Goal: Task Accomplishment & Management: Complete application form

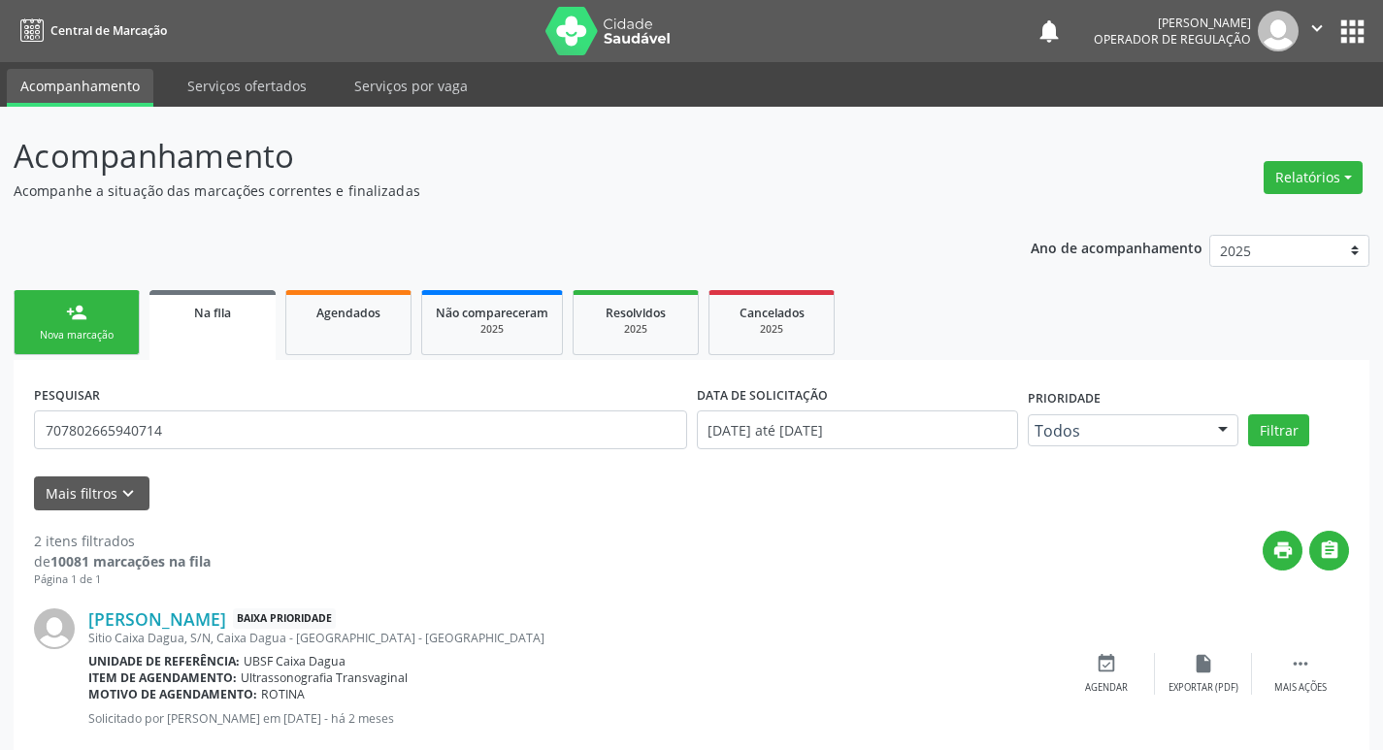
scroll to position [218, 0]
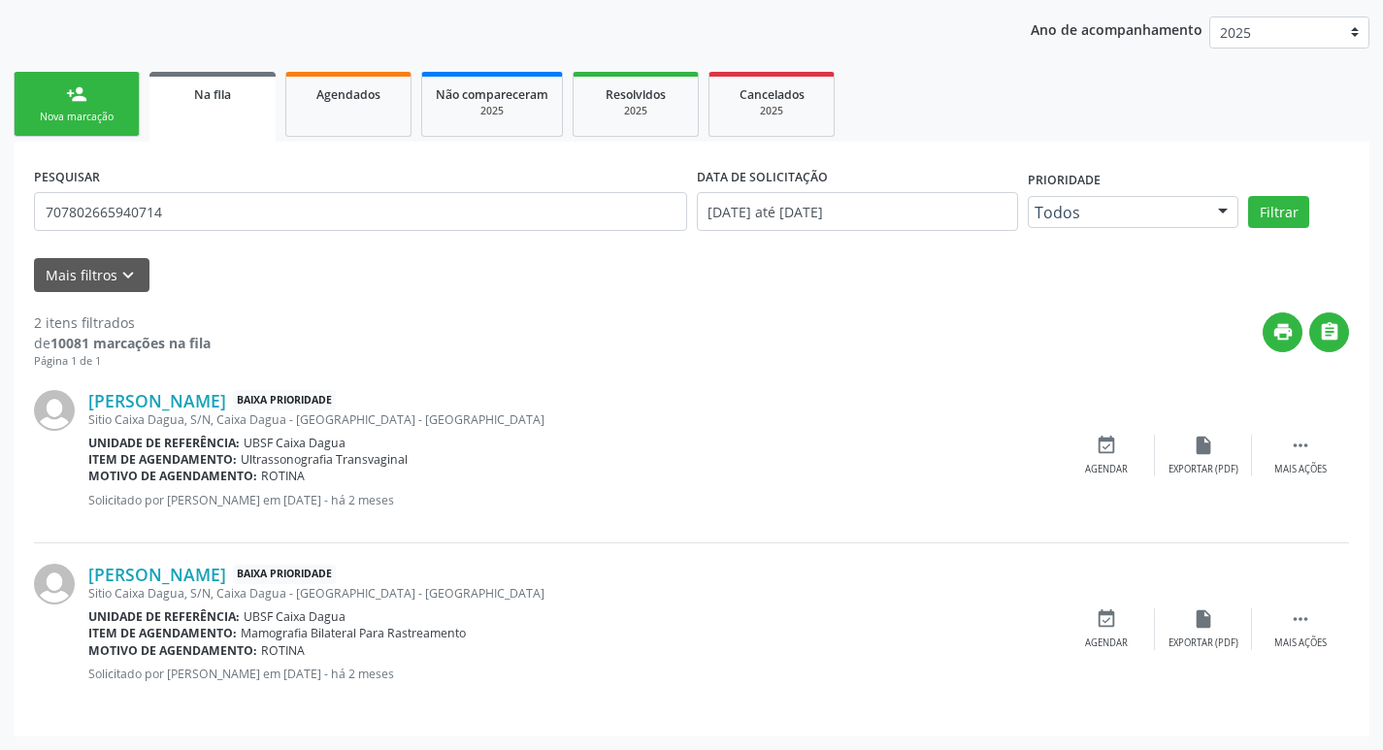
click at [100, 113] on div "Nova marcação" at bounding box center [76, 117] width 97 height 15
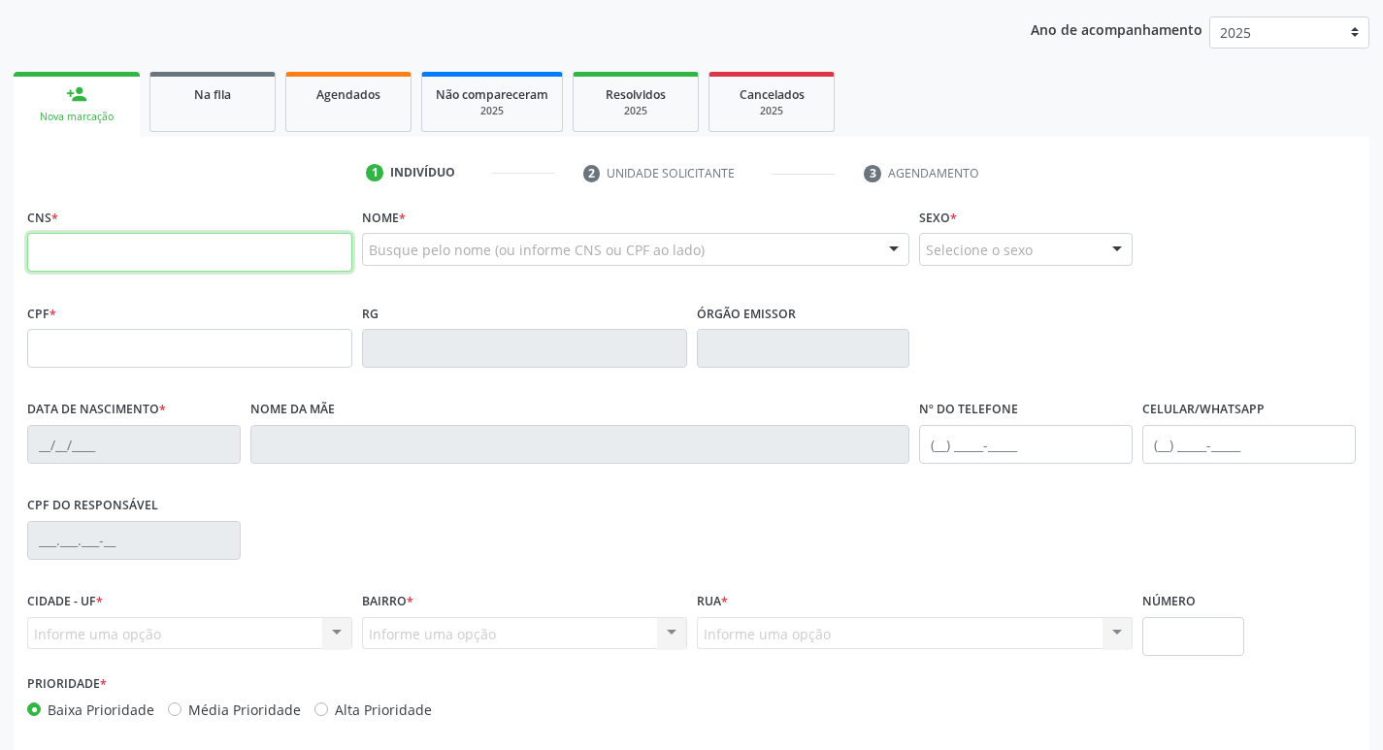
click at [210, 260] on input "text" at bounding box center [189, 252] width 325 height 39
click at [408, 268] on div "Busque pelo nome (ou informe CNS ou CPF ao lado) Nenhum resultado encontrado pa…" at bounding box center [636, 256] width 548 height 47
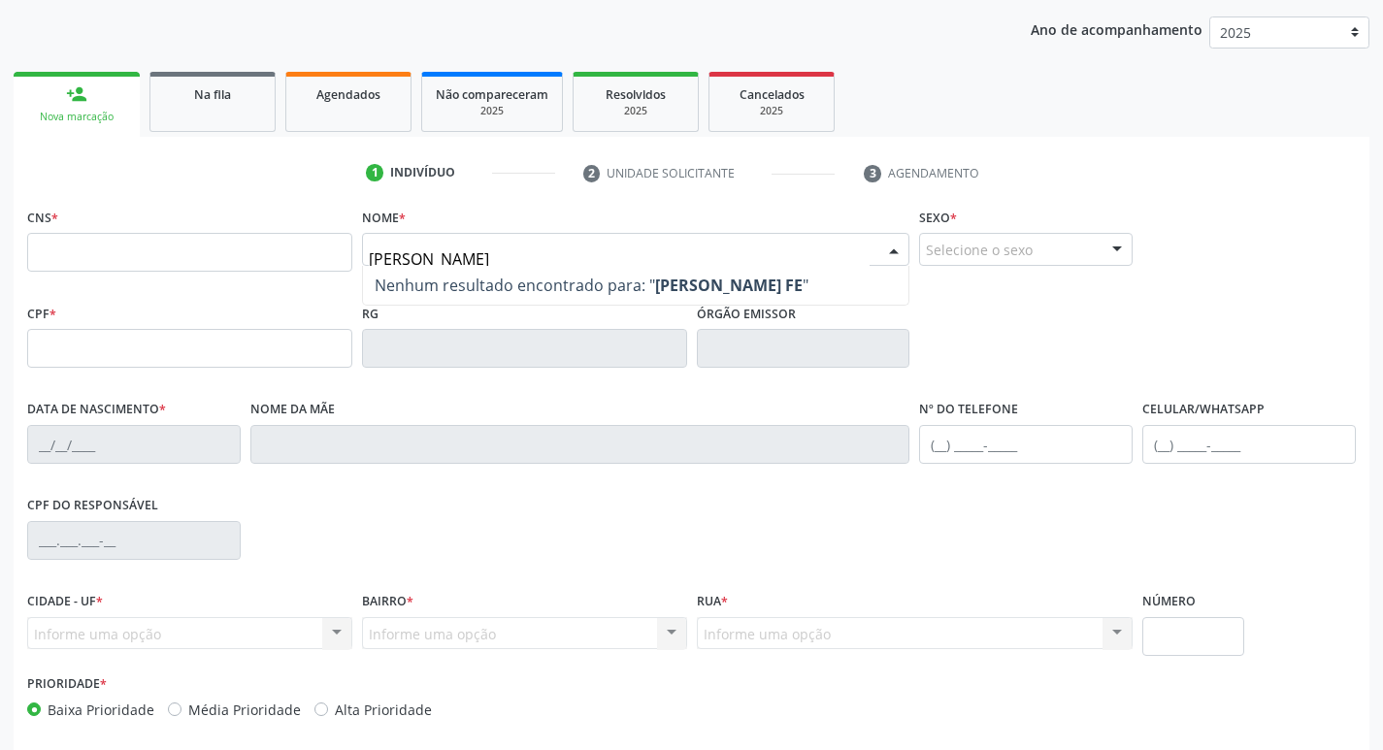
type input "[PERSON_NAME]"
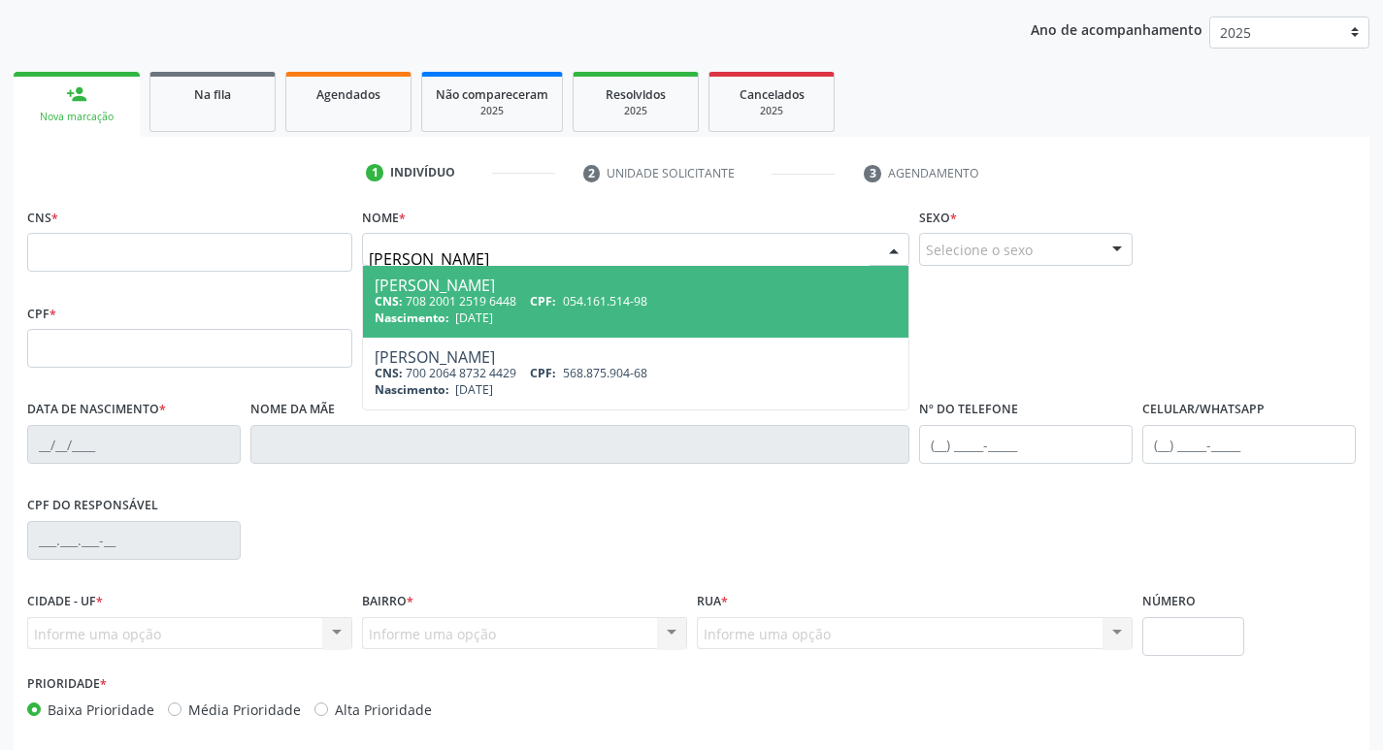
click at [529, 325] on div "Nascimento: [DATE]" at bounding box center [636, 318] width 523 height 17
type input "708 2001 2519 6448"
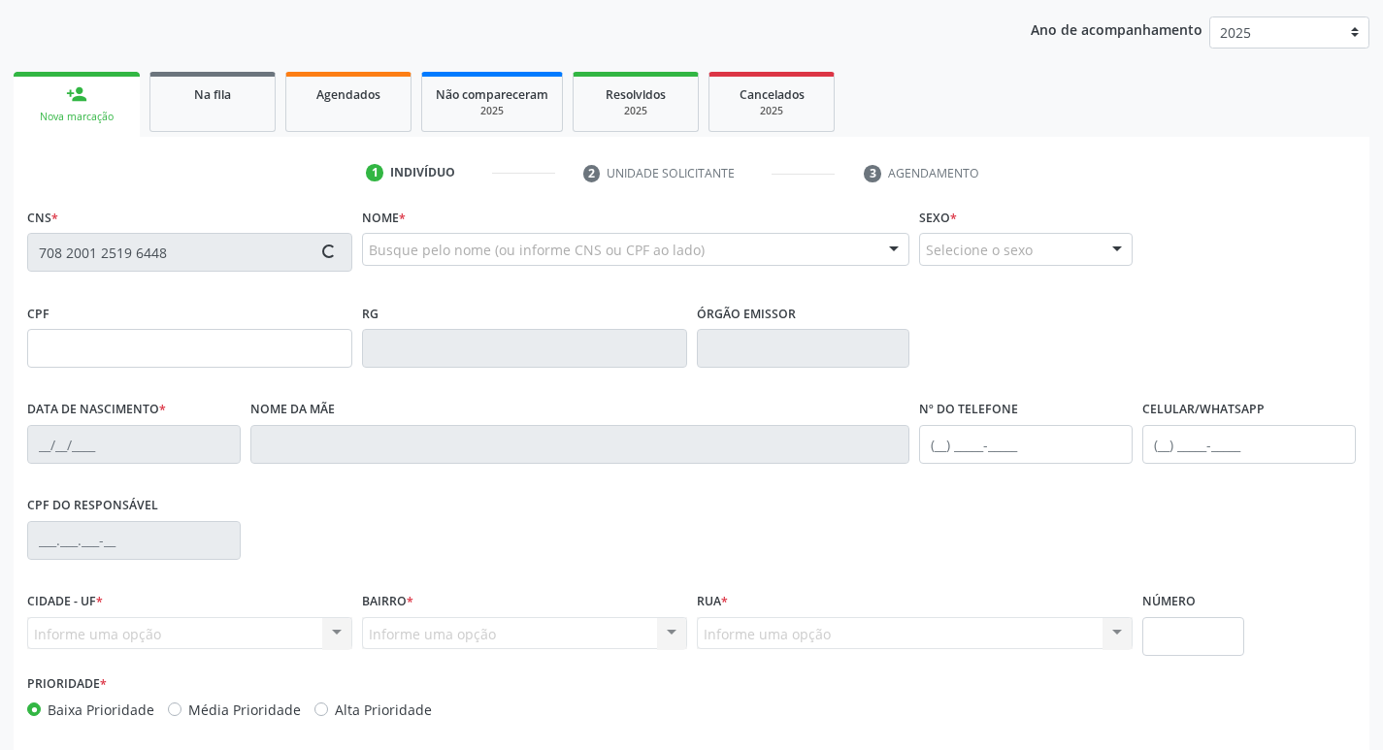
type input "054.161.514-98"
type input "[DATE]"
type input "[PERSON_NAME]"
type input "[PHONE_NUMBER]"
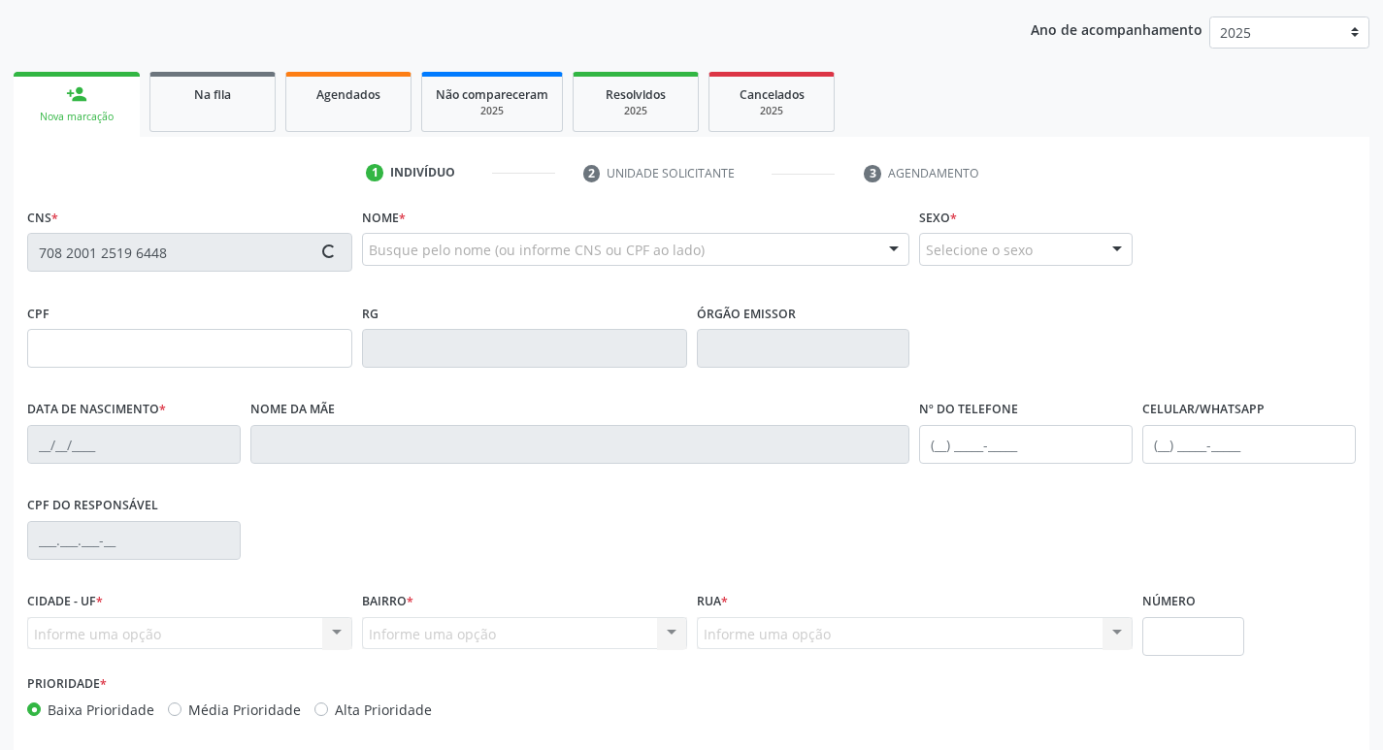
type input "S/N"
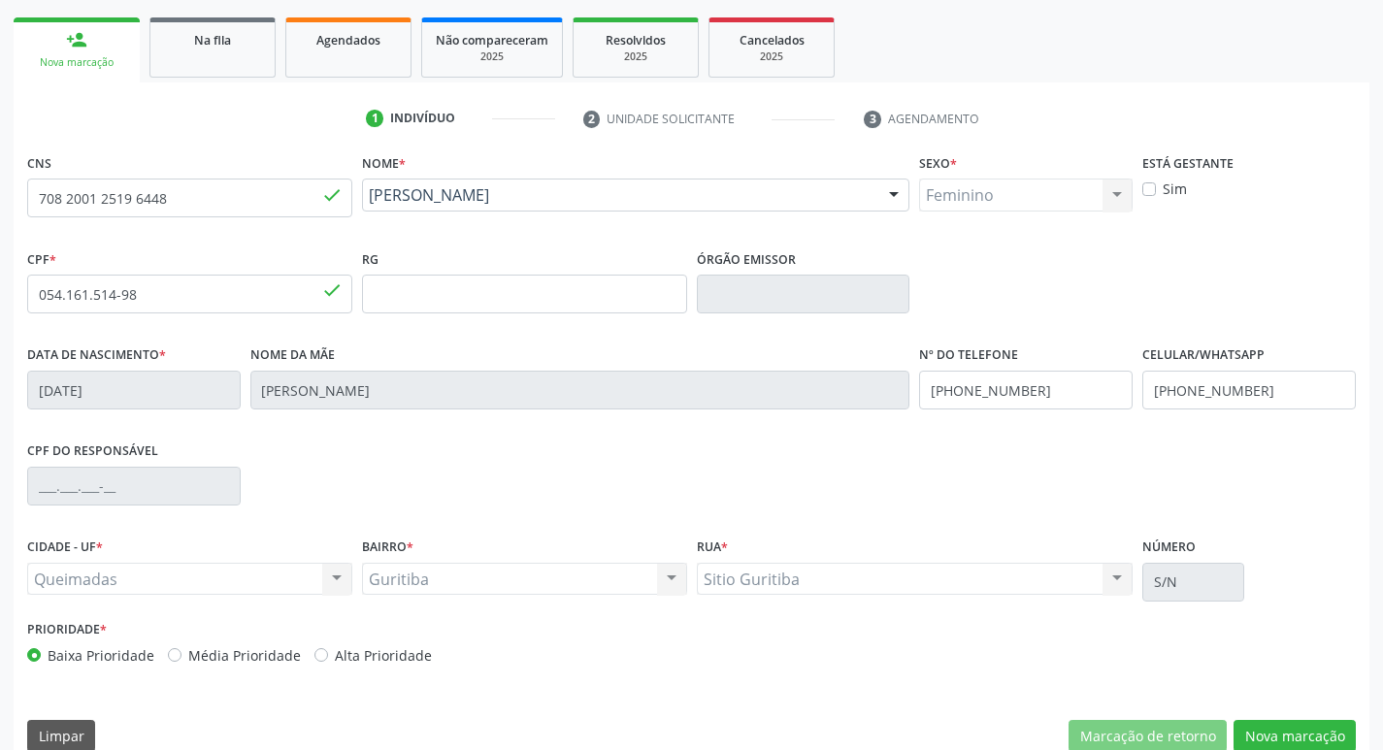
scroll to position [302, 0]
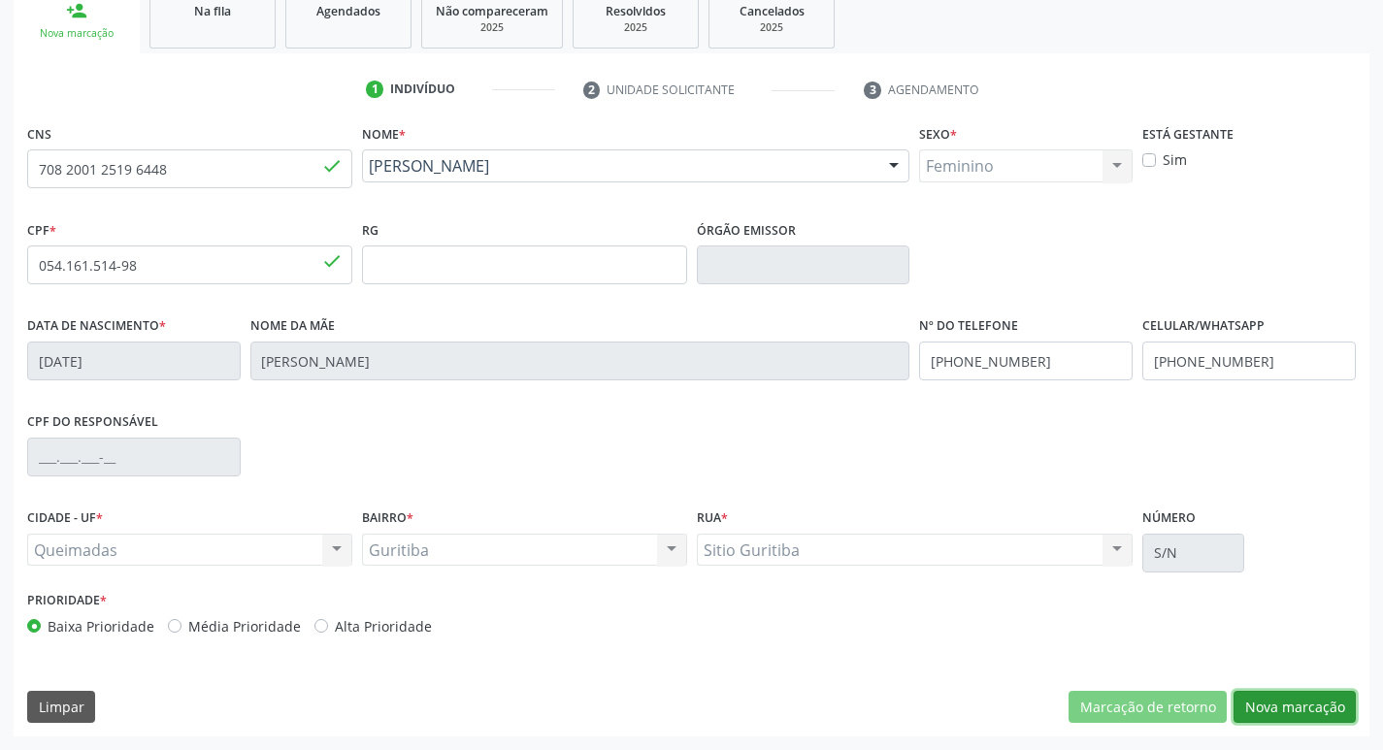
click at [1274, 695] on button "Nova marcação" at bounding box center [1295, 707] width 122 height 33
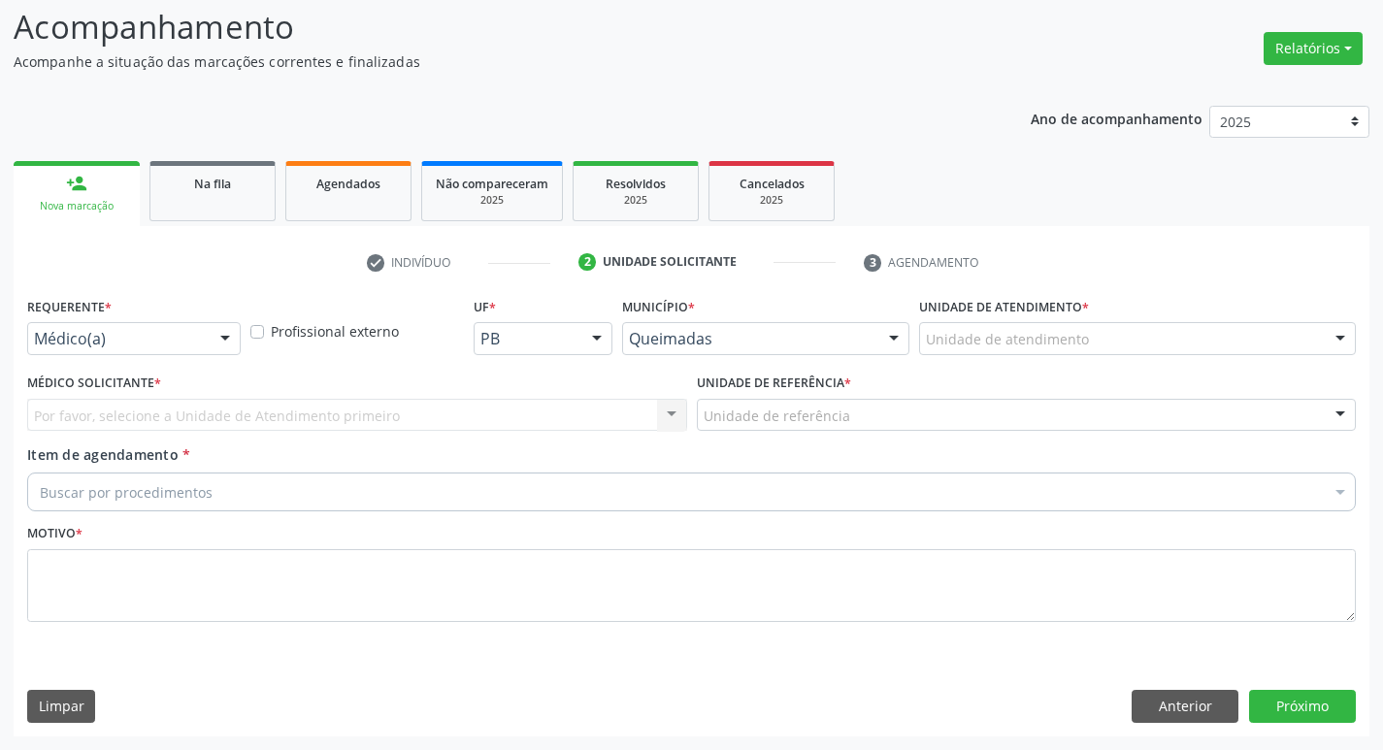
scroll to position [129, 0]
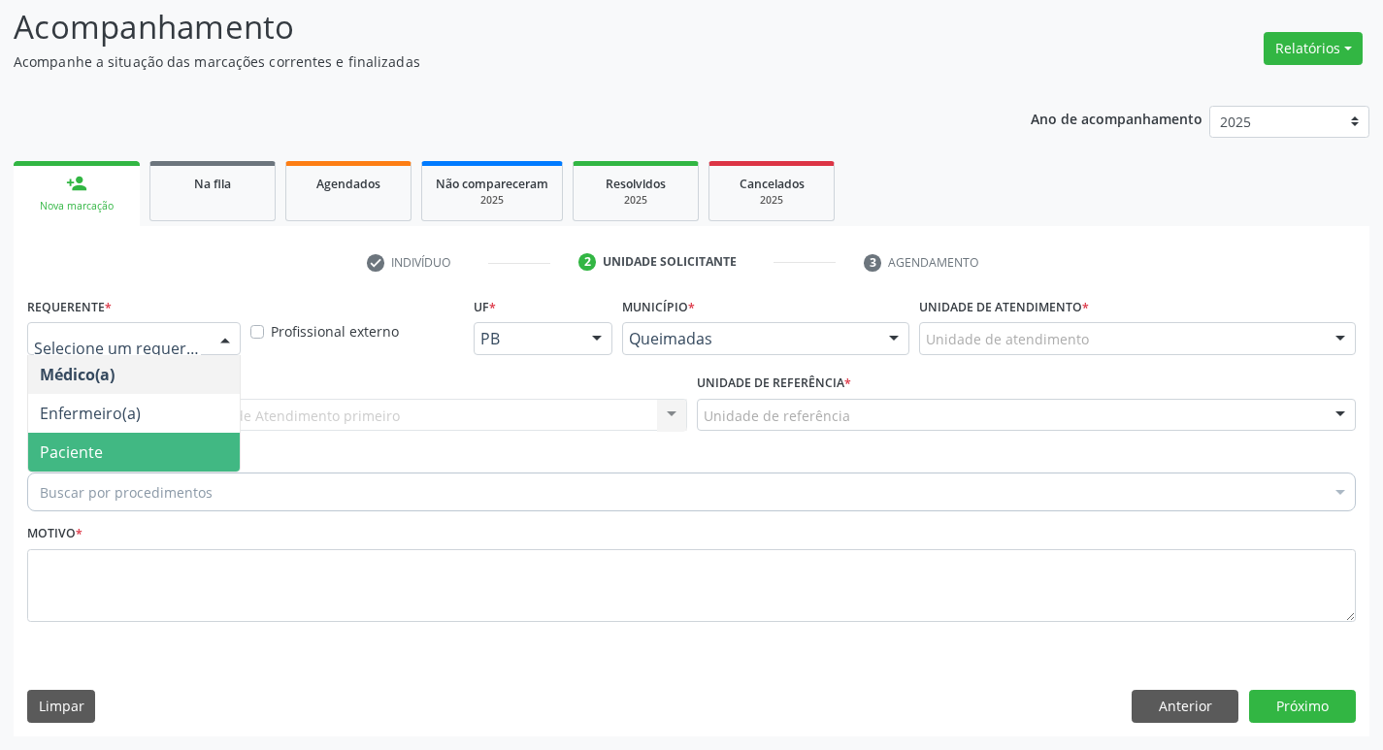
click at [154, 453] on span "Paciente" at bounding box center [134, 452] width 212 height 39
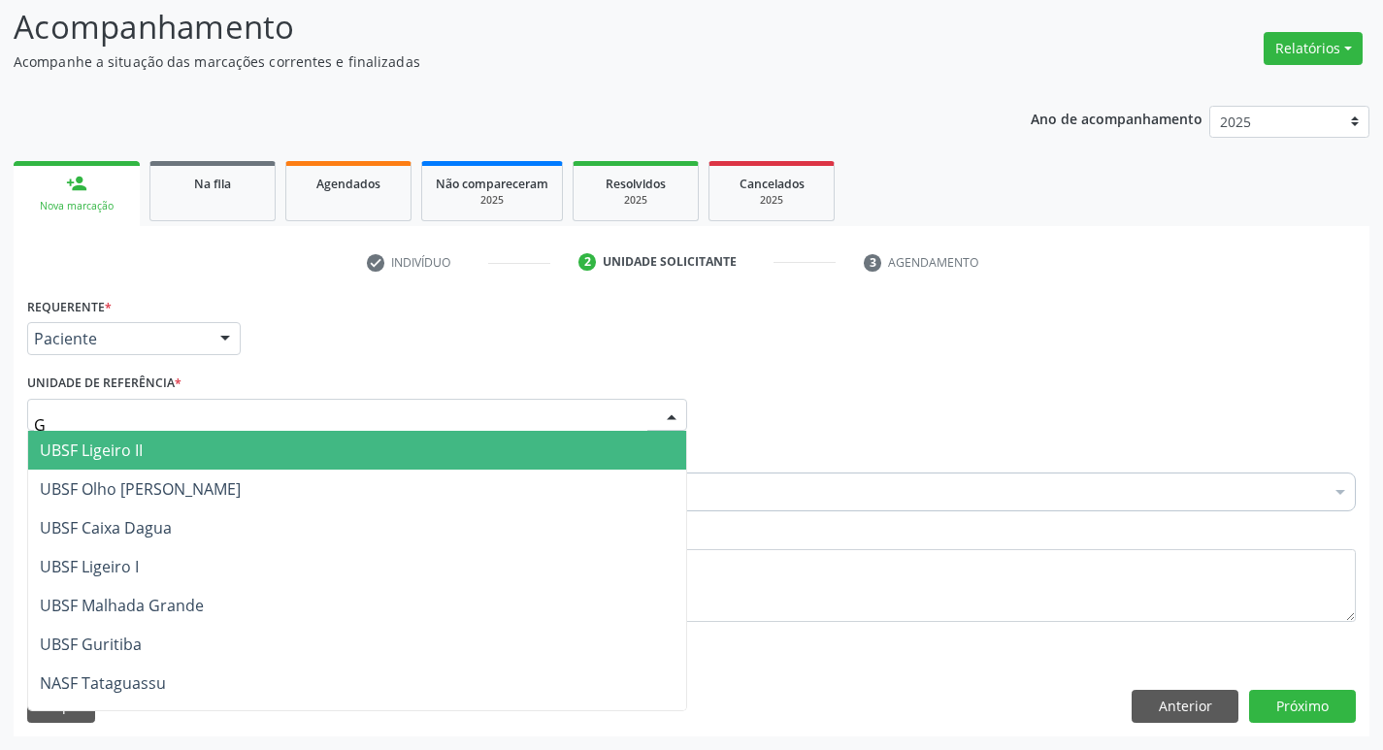
type input "GU"
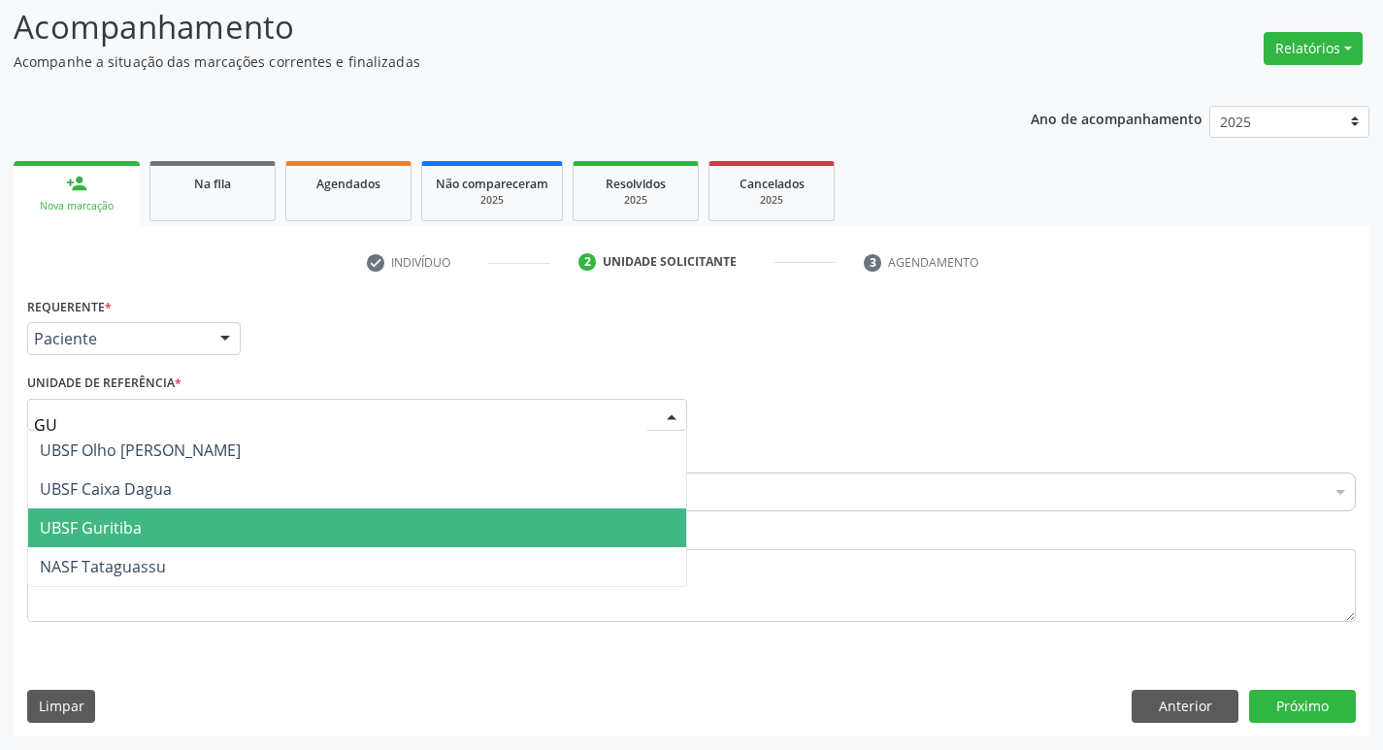
click at [165, 546] on span "UBSF Guritiba" at bounding box center [357, 528] width 658 height 39
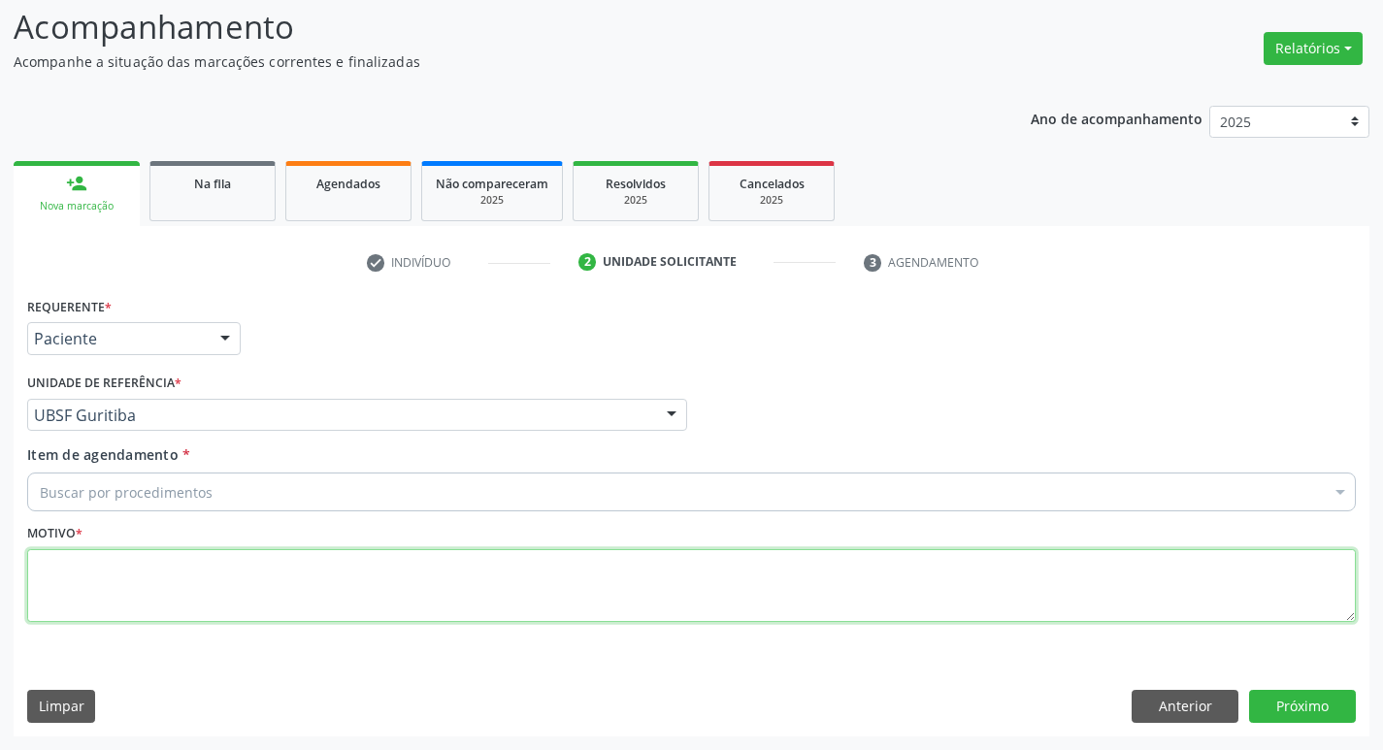
click at [157, 587] on textarea at bounding box center [691, 586] width 1329 height 74
type textarea "AVALIACAO"
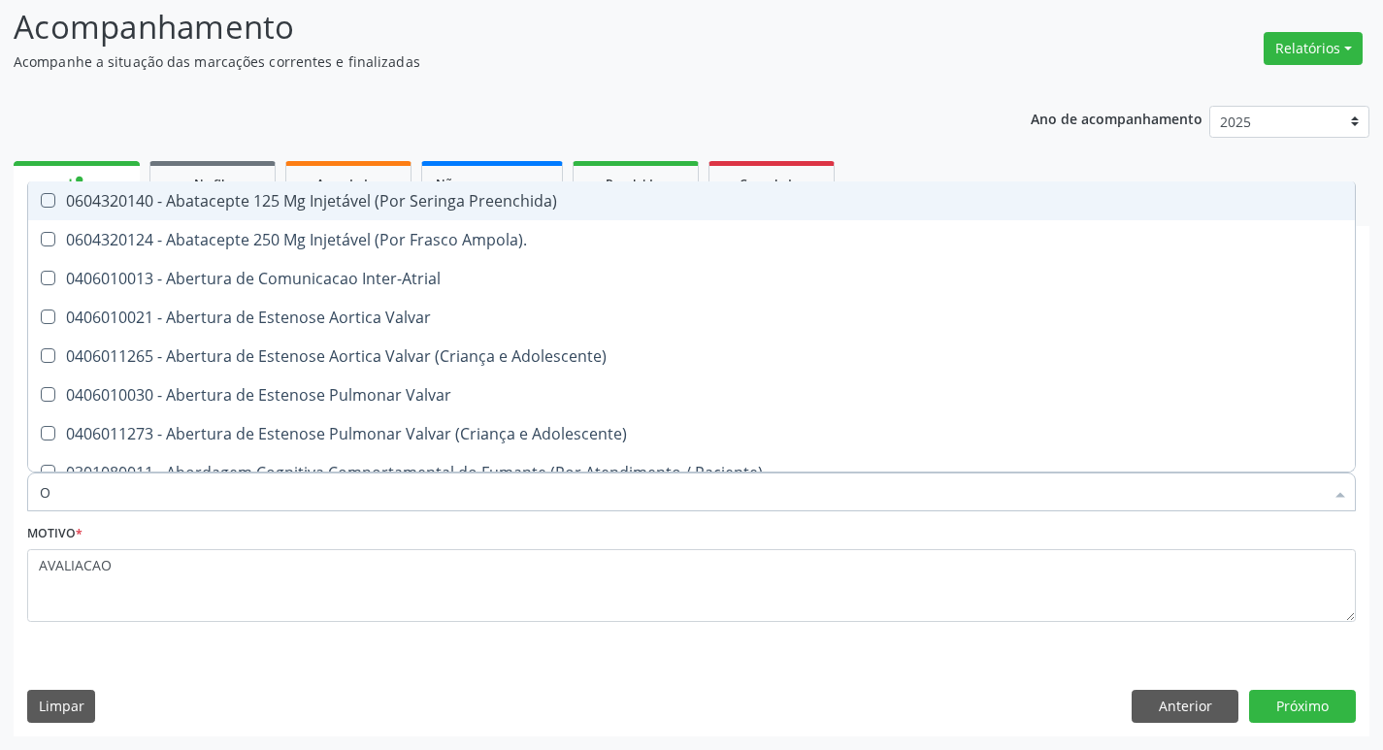
type input "OFTALMOLO"
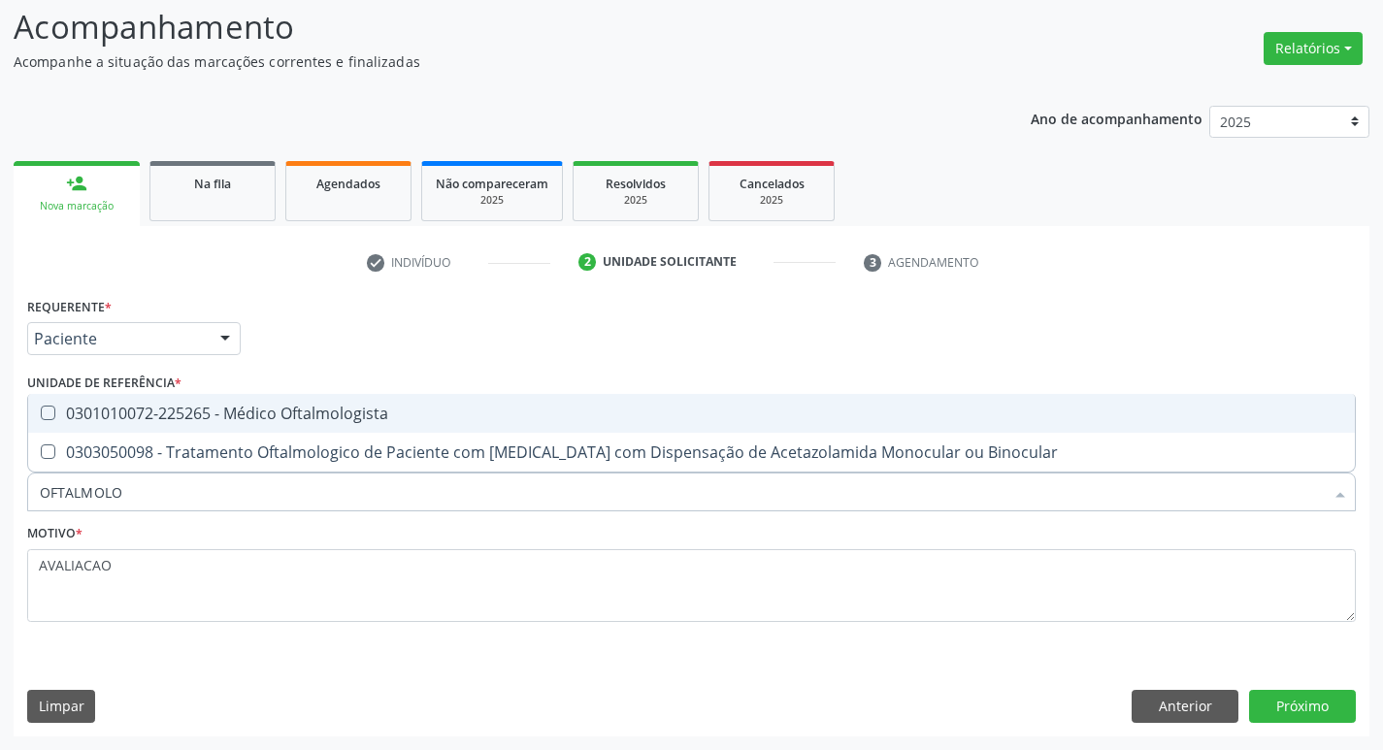
click at [287, 407] on div "0301010072-225265 - Médico Oftalmologista" at bounding box center [692, 414] width 1304 height 16
checkbox Oftalmologista "true"
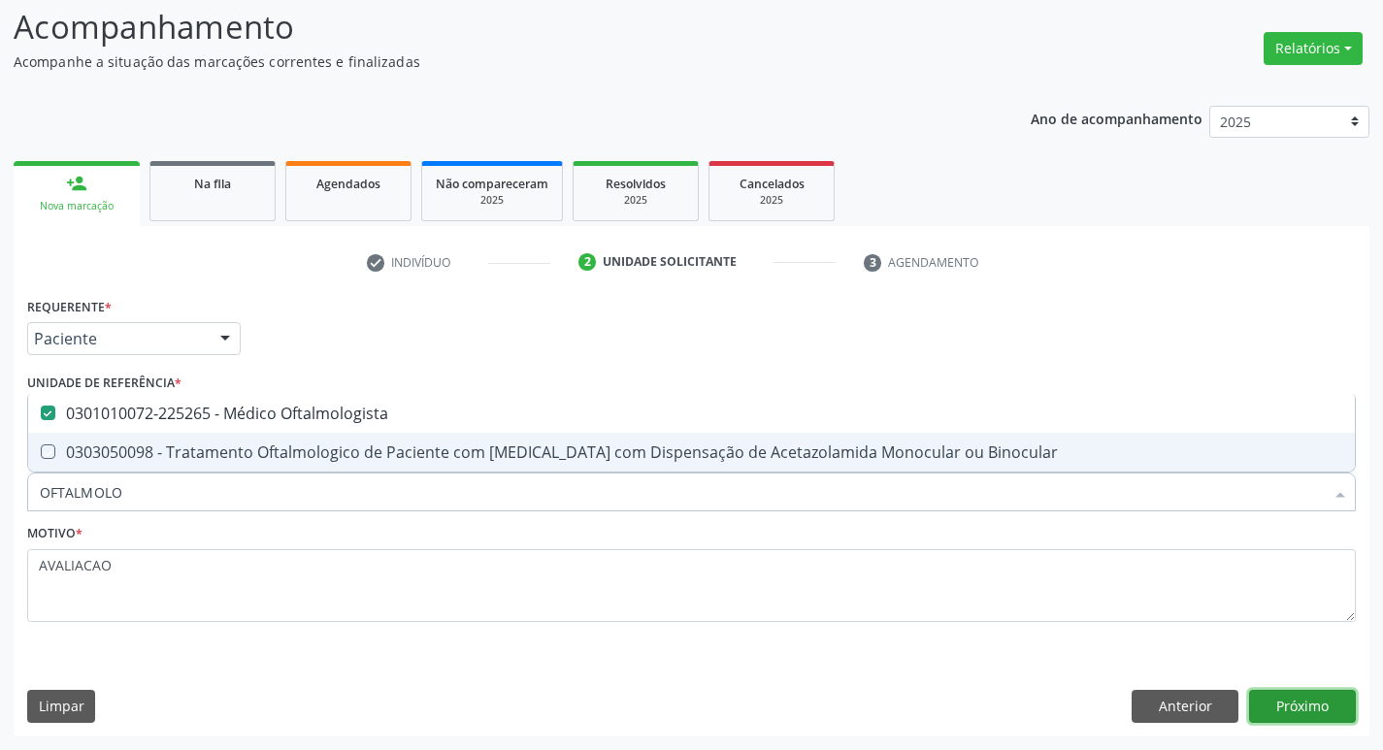
click at [1289, 714] on button "Próximo" at bounding box center [1302, 706] width 107 height 33
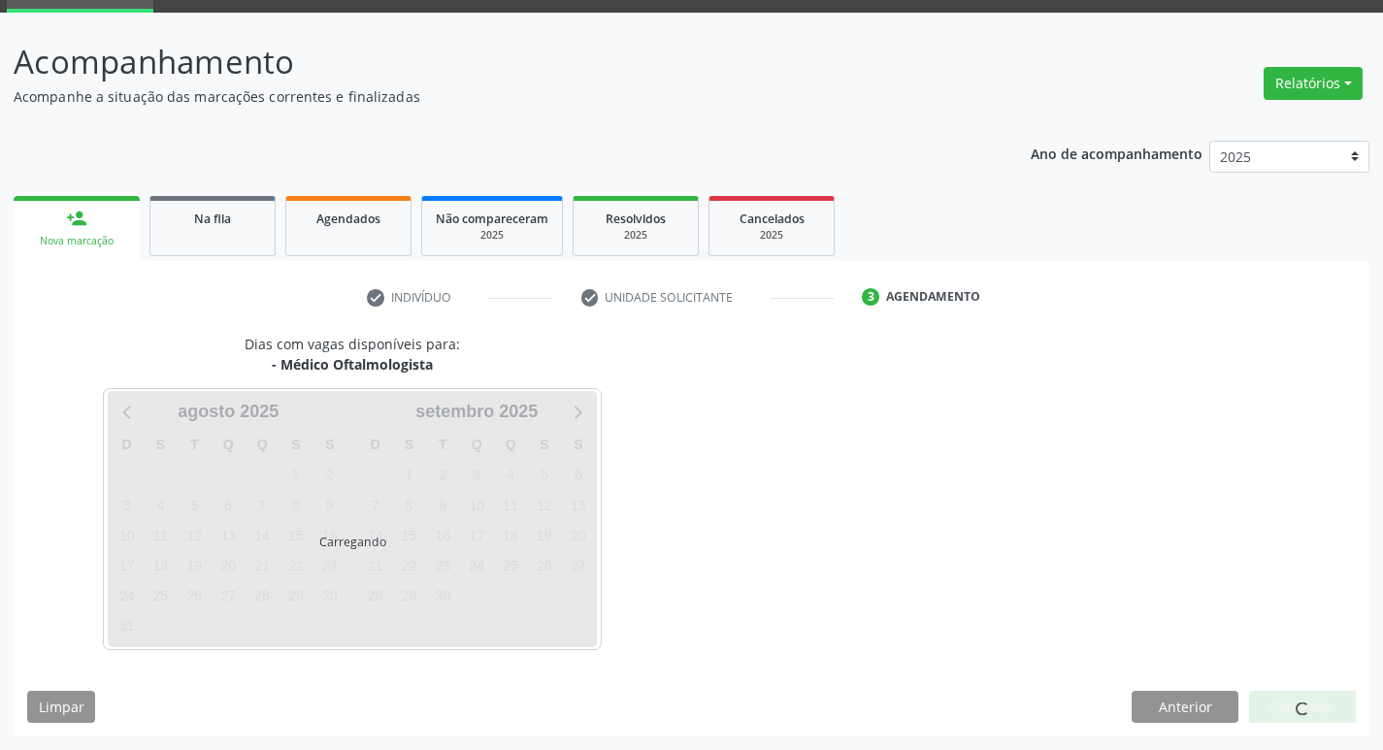
scroll to position [94, 0]
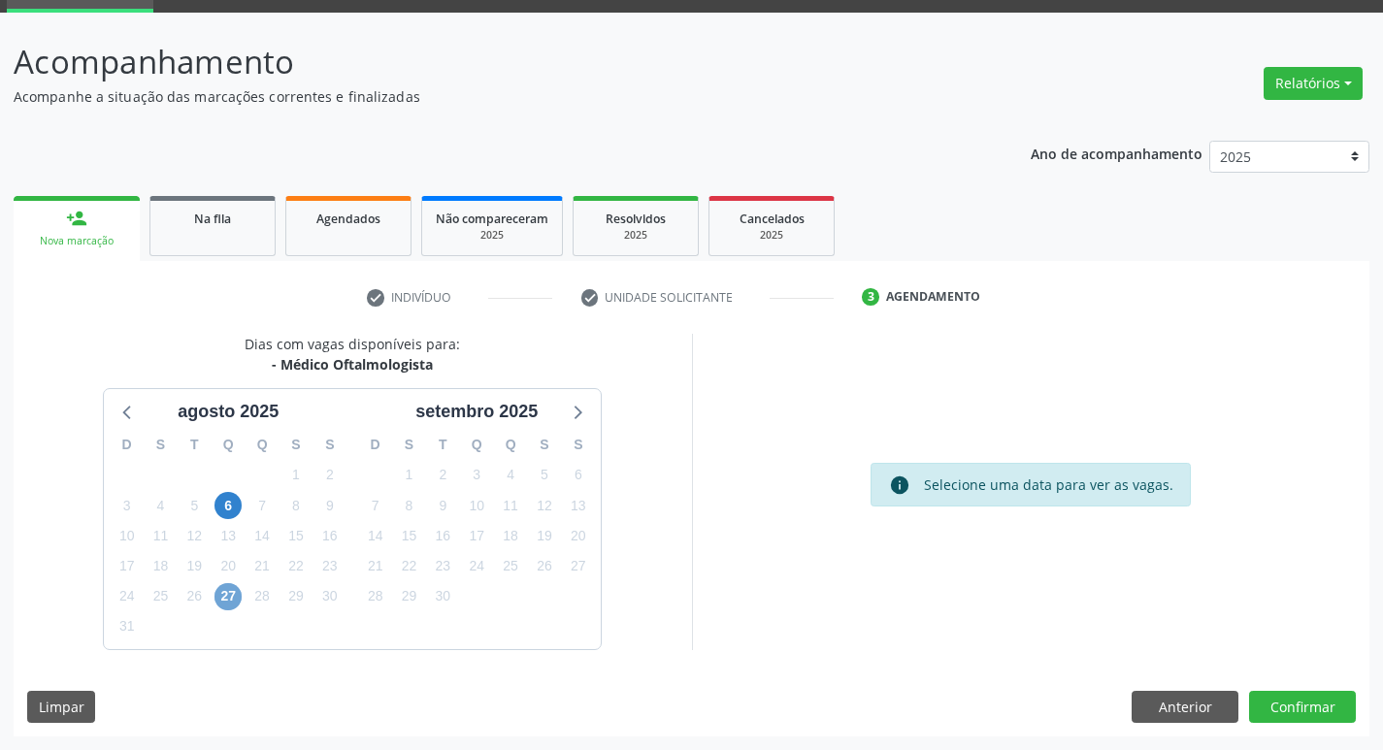
click at [227, 601] on span "27" at bounding box center [228, 596] width 27 height 27
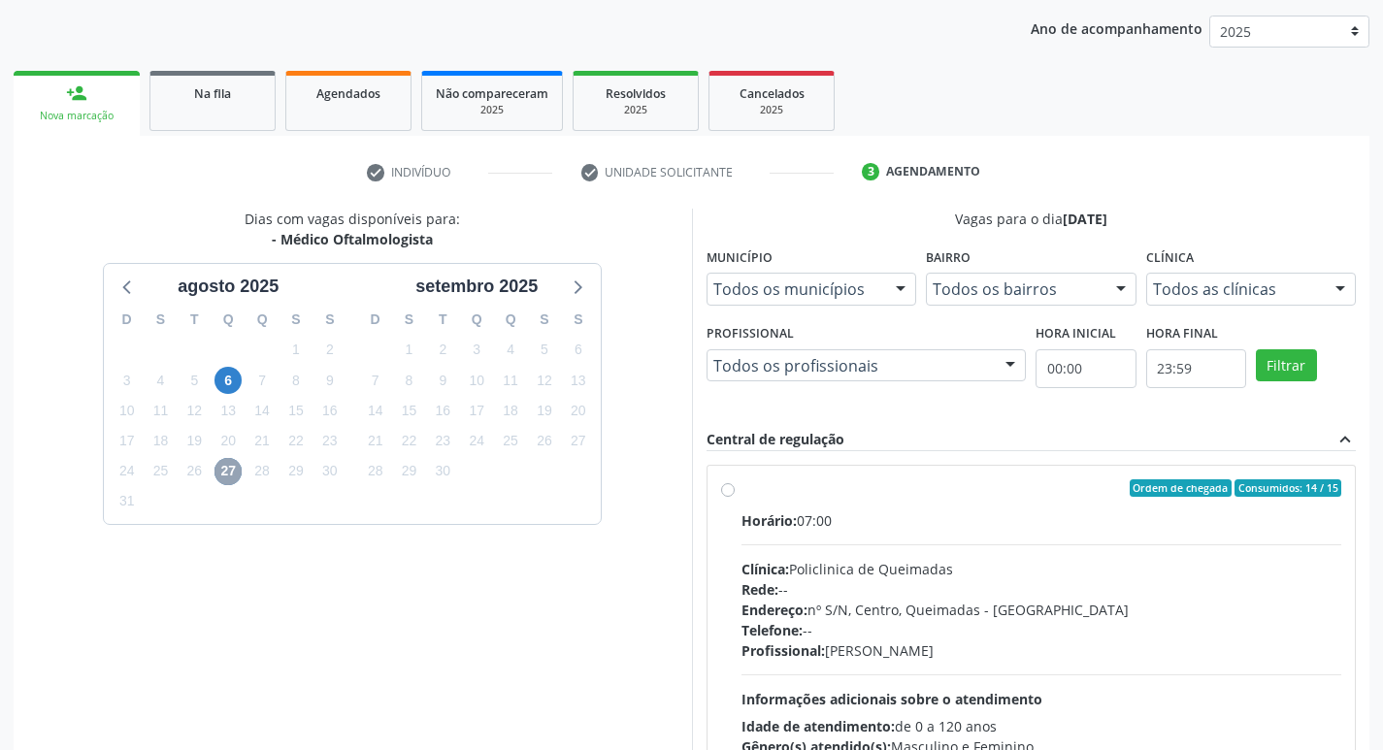
scroll to position [288, 0]
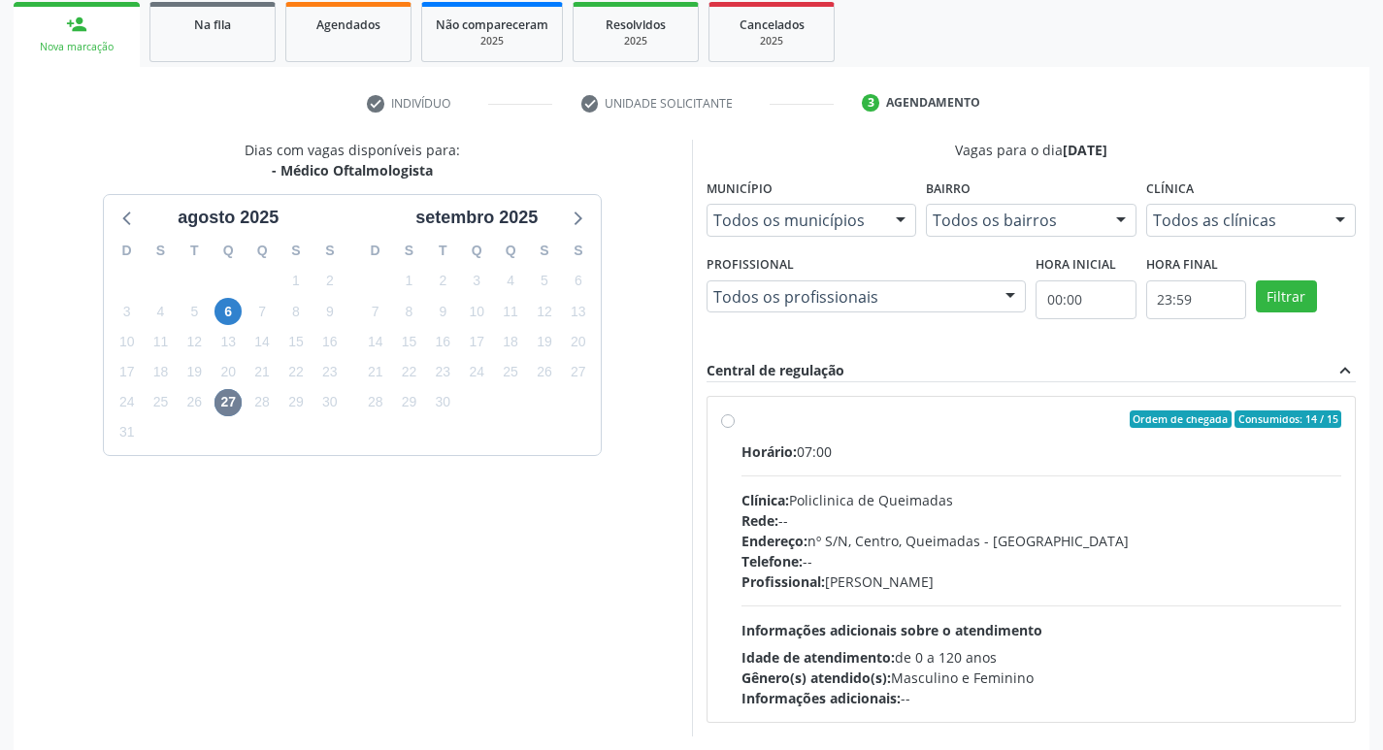
click at [936, 512] on div "Rede: --" at bounding box center [1042, 521] width 601 height 20
click at [735, 428] on input "Ordem de chegada Consumidos: 14 / 15 Horário: 07:00 Clínica: Policlinica de Que…" at bounding box center [728, 419] width 14 height 17
radio input "true"
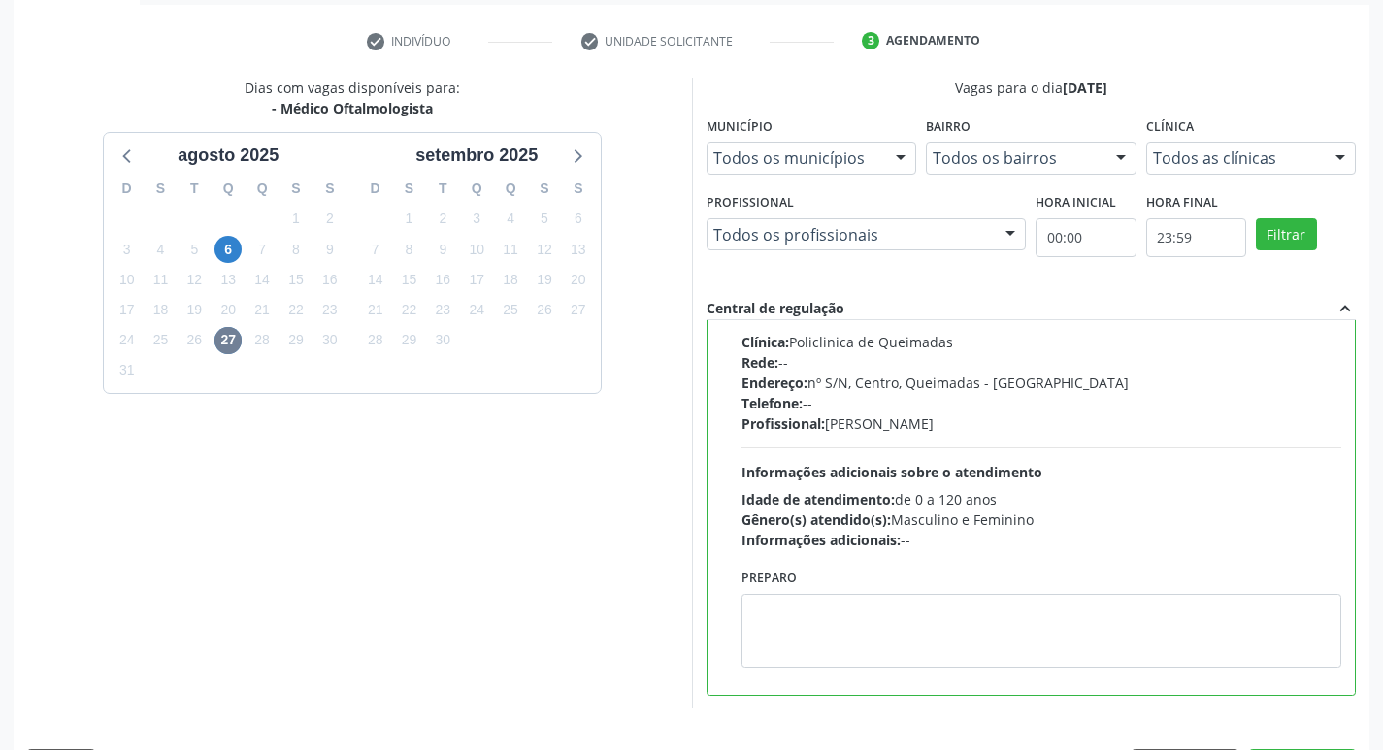
scroll to position [410, 0]
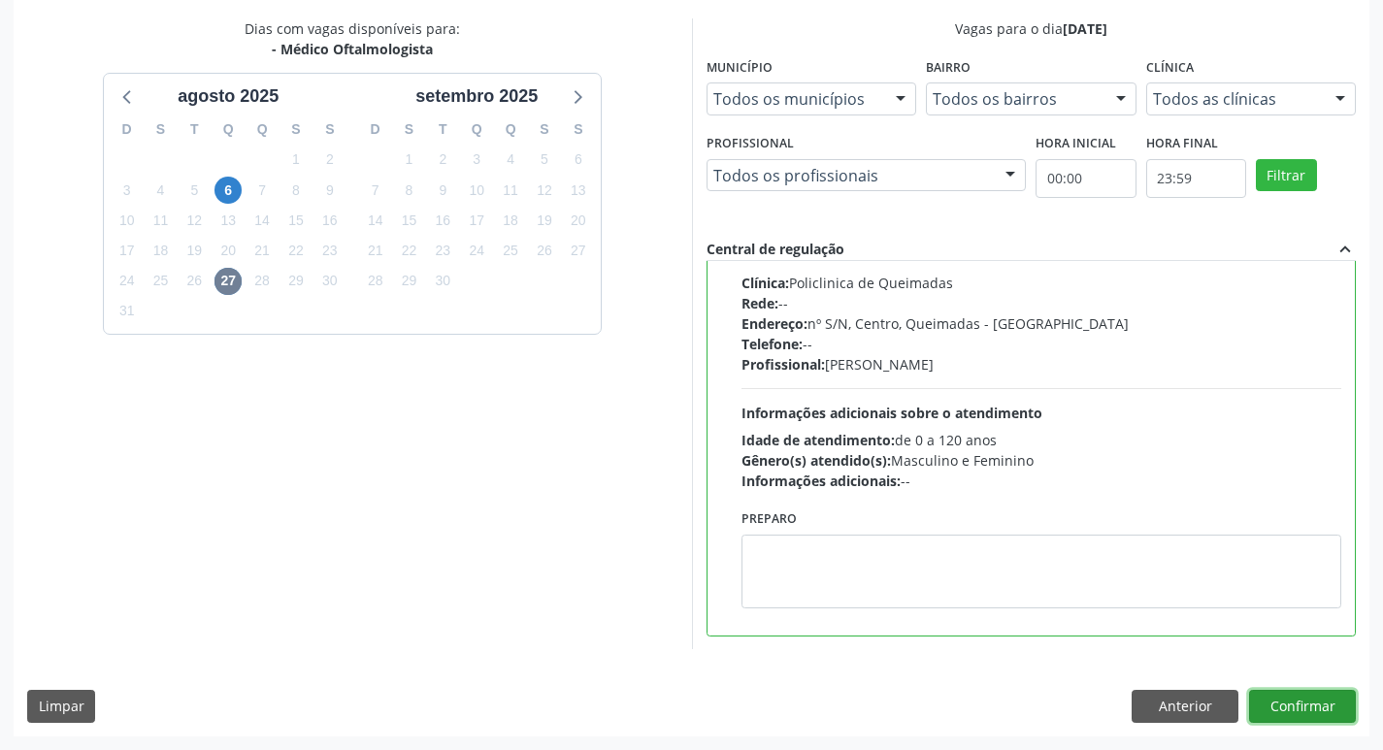
click at [1299, 711] on button "Confirmar" at bounding box center [1302, 706] width 107 height 33
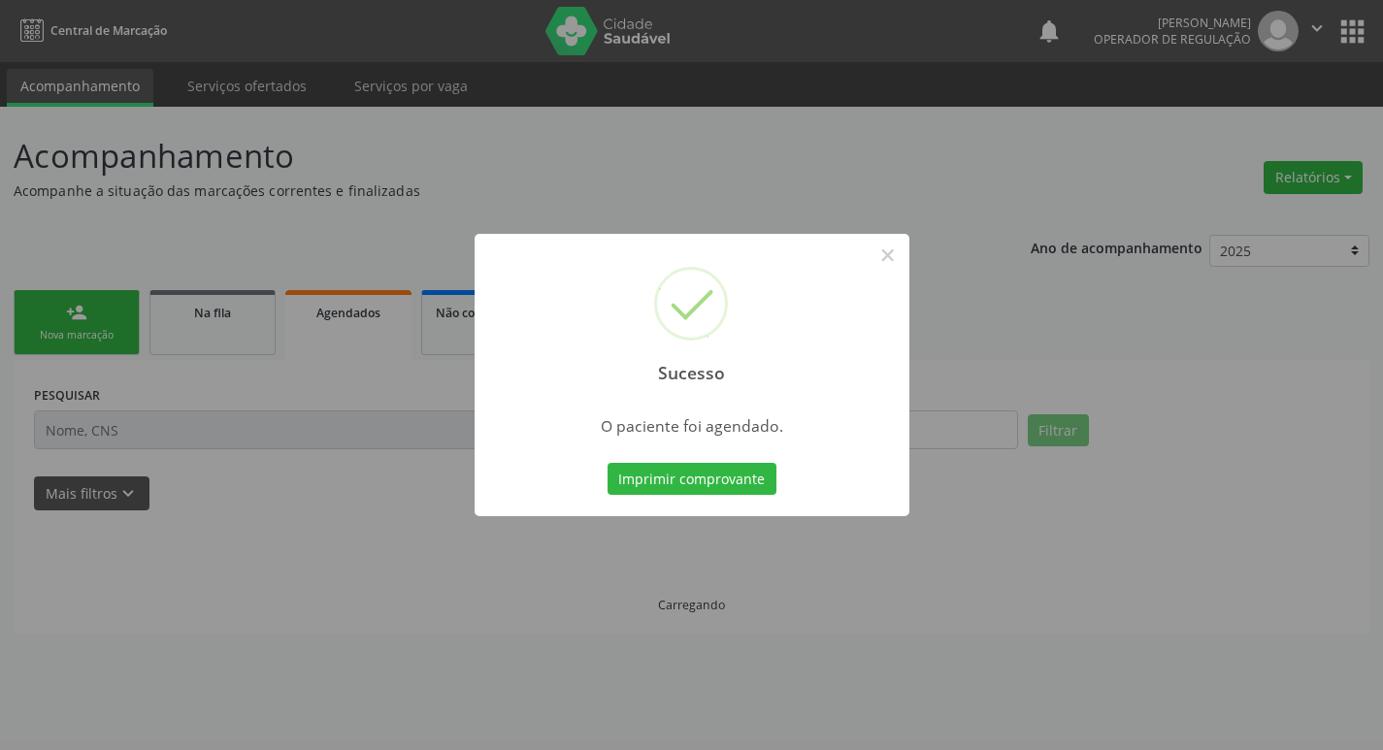
scroll to position [0, 0]
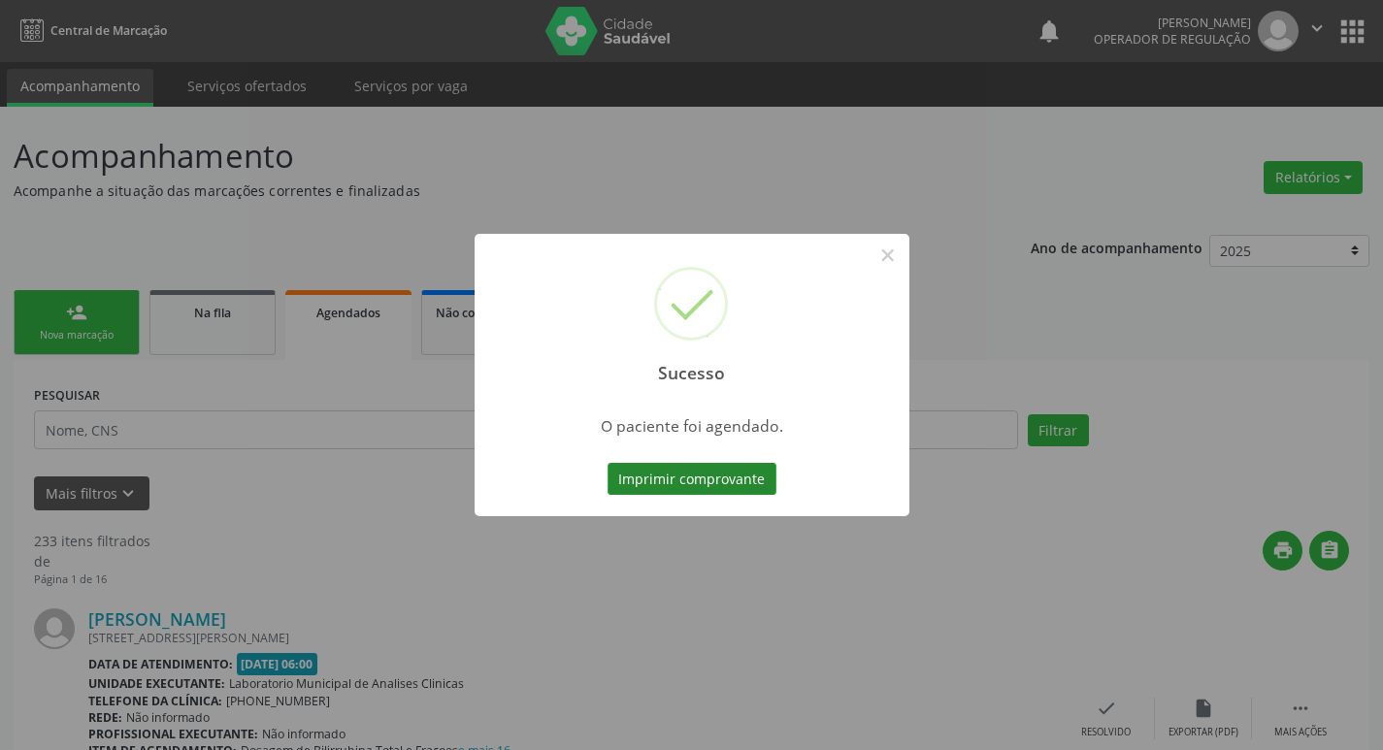
click at [726, 477] on button "Imprimir comprovante" at bounding box center [692, 479] width 169 height 33
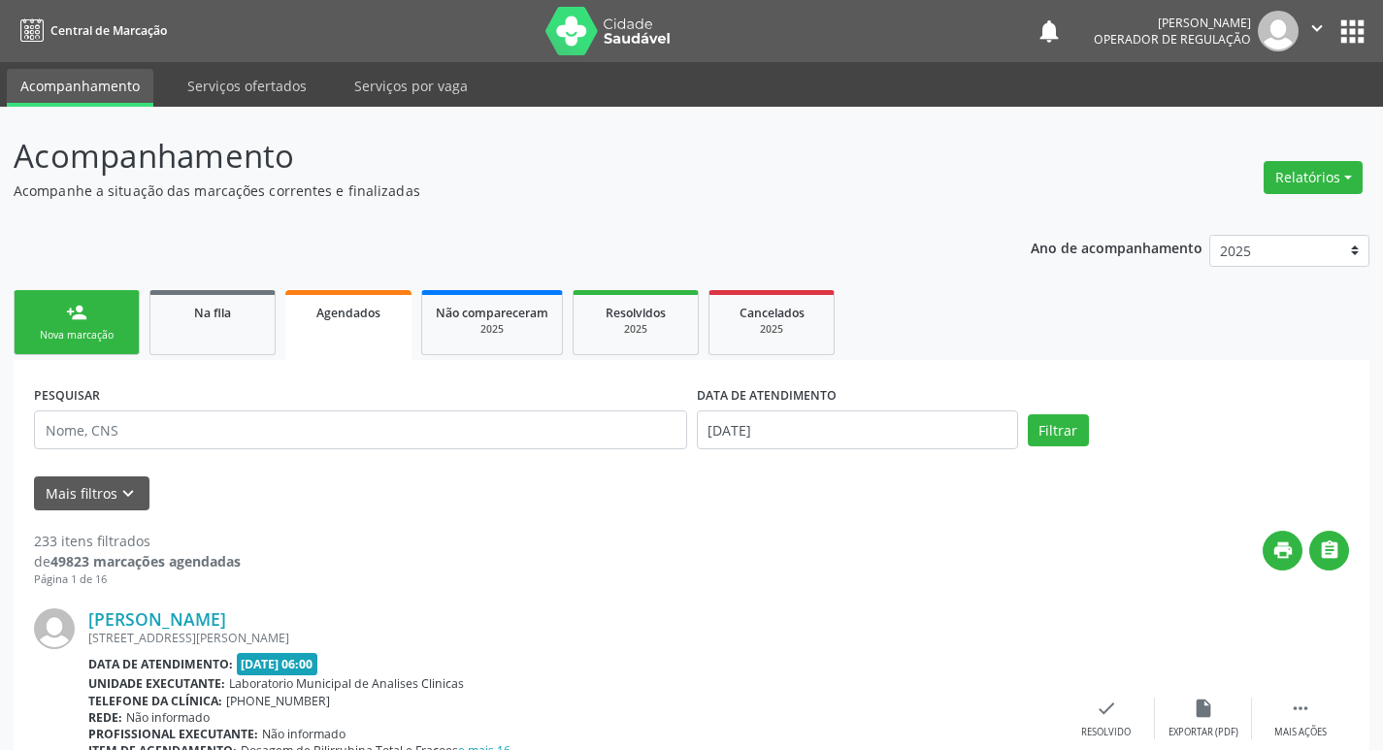
click at [91, 327] on link "person_add Nova marcação" at bounding box center [77, 322] width 126 height 65
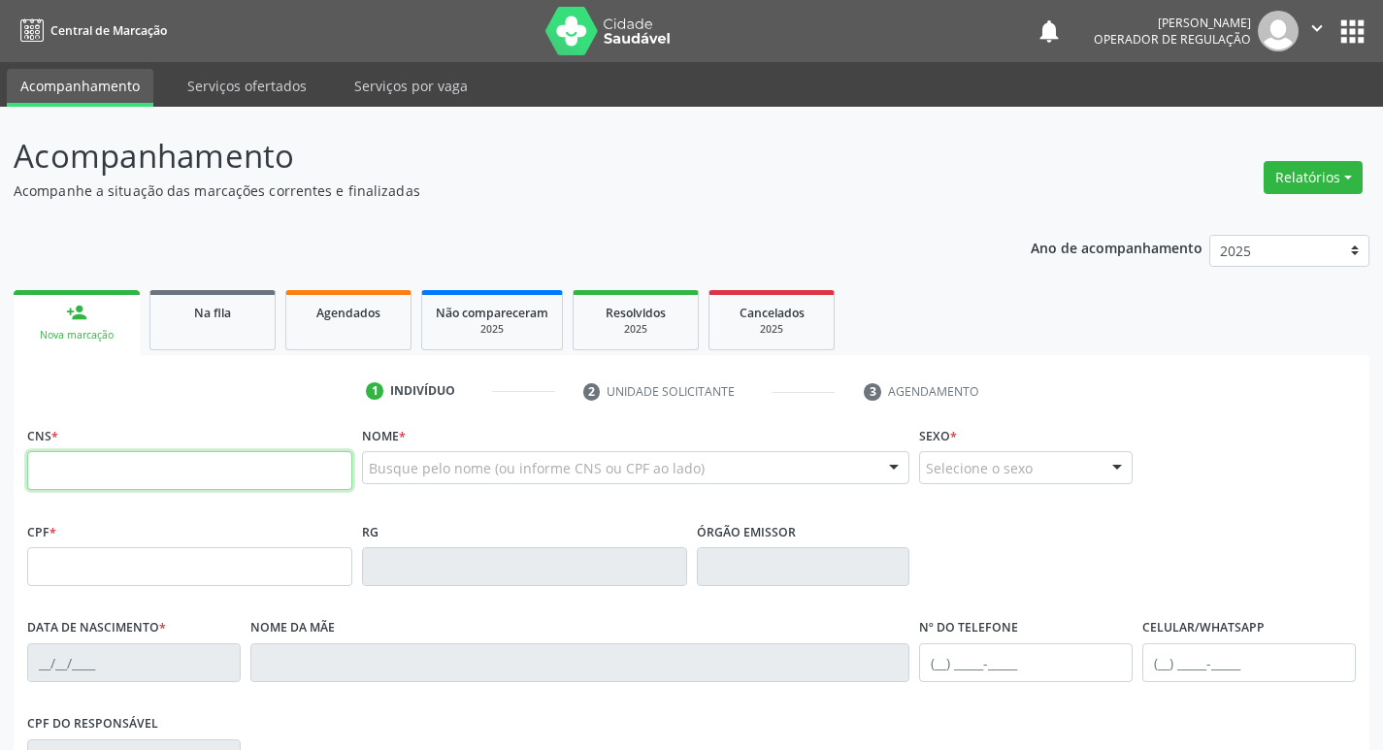
click at [171, 462] on input "text" at bounding box center [189, 470] width 325 height 39
type input "705 4064 9855 0998"
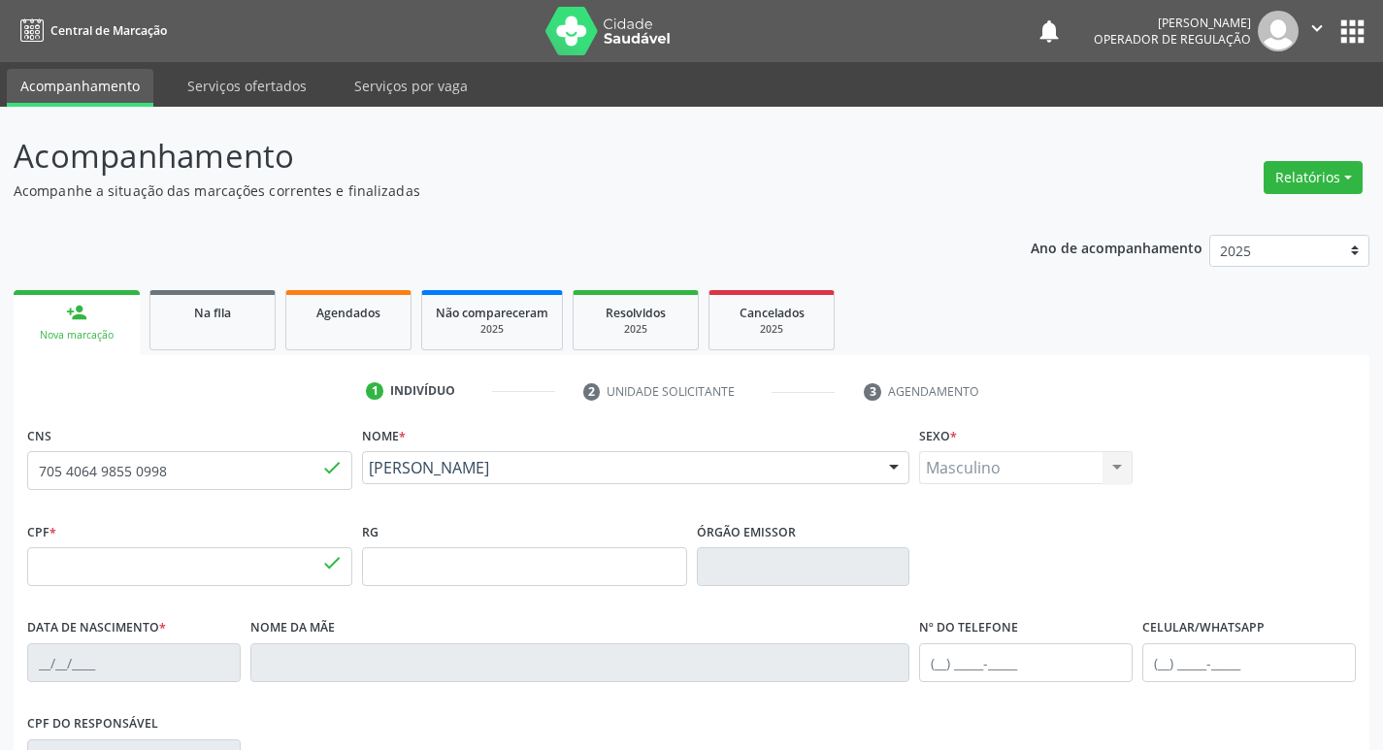
type input "155.991.364-93"
type input "[DATE]"
type input "[PERSON_NAME]"
type input "[PHONE_NUMBER]"
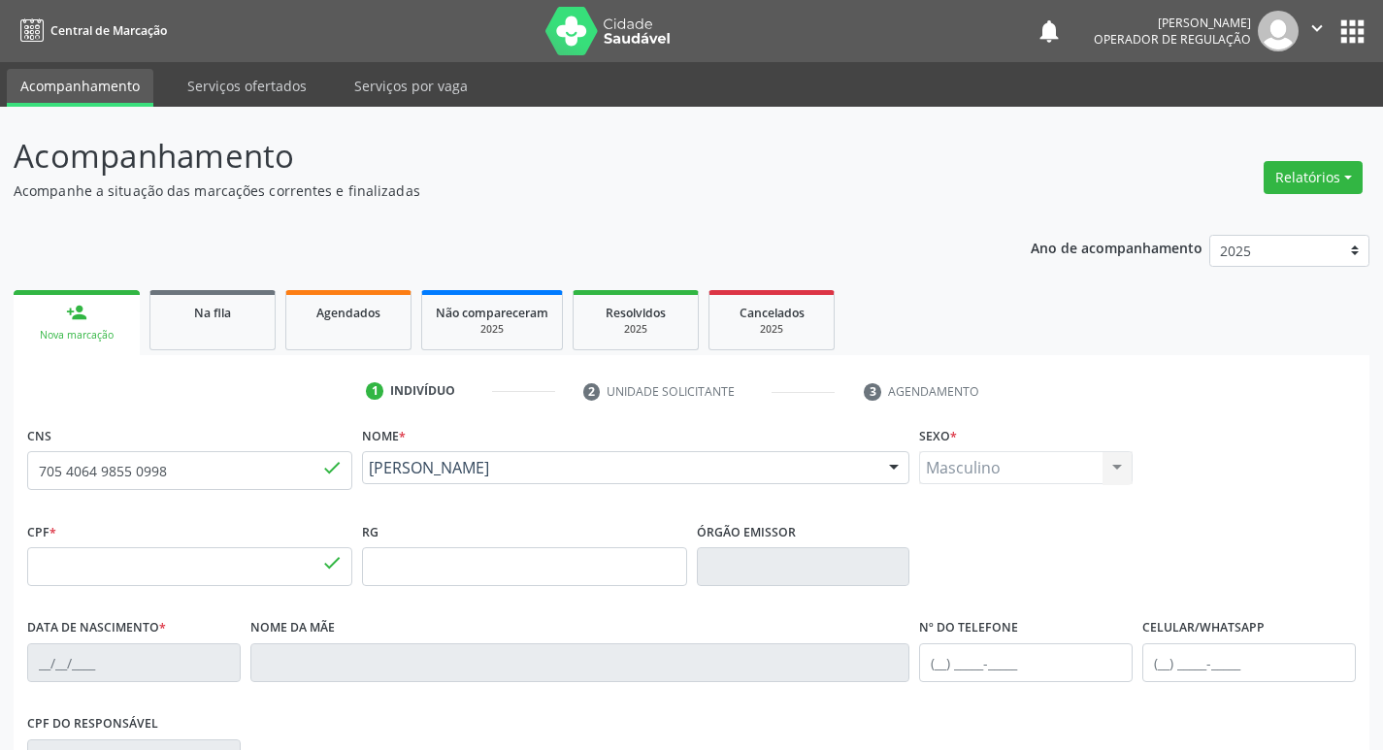
type input "015.762.254-10"
type input "40"
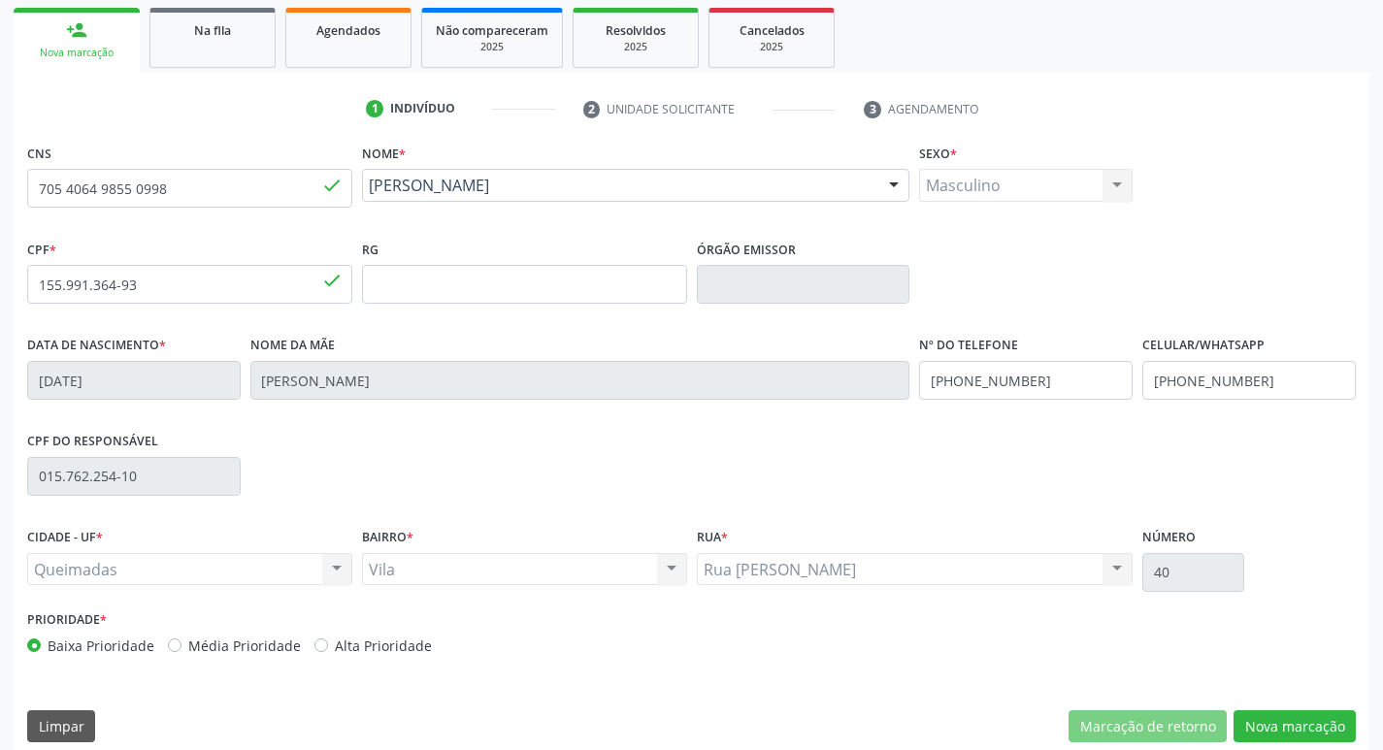
scroll to position [302, 0]
